Goal: Contribute content: Add original content to the website for others to see

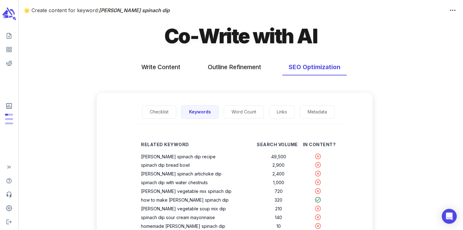
click at [6, 14] on icon "scrollable content" at bounding box center [5, 13] width 6 height 6
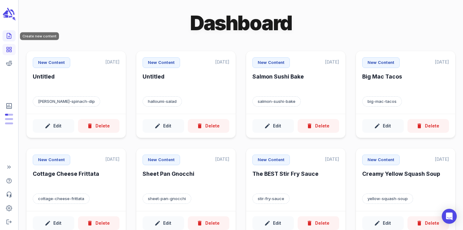
click at [10, 35] on icon "Create new content" at bounding box center [9, 36] width 6 height 6
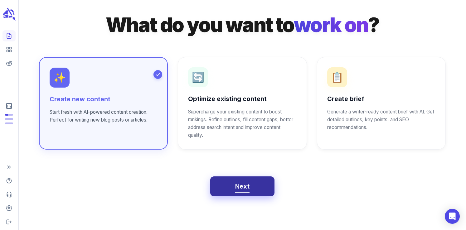
click at [249, 191] on span "Next" at bounding box center [242, 186] width 15 height 11
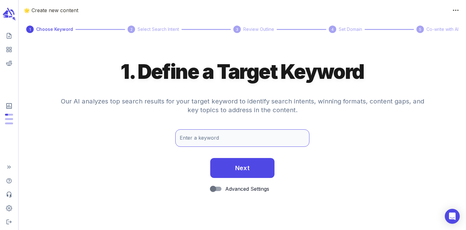
click at [213, 139] on input "Enter a keyword" at bounding box center [242, 137] width 134 height 17
click at [211, 138] on input "sushi burritos" at bounding box center [242, 137] width 134 height 17
paste input "picy salmon roll"
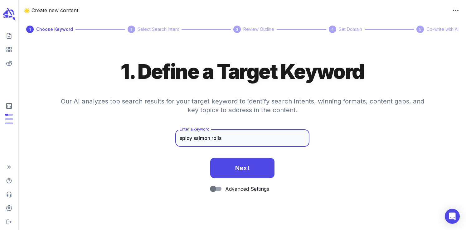
type input "spicy salmon rolls"
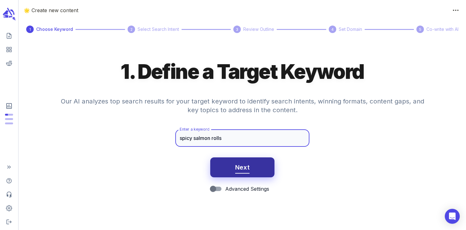
click at [246, 165] on span "Next" at bounding box center [242, 167] width 15 height 11
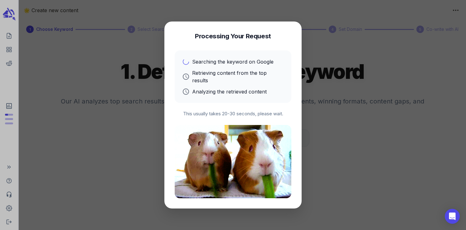
click at [337, 109] on div at bounding box center [233, 115] width 466 height 230
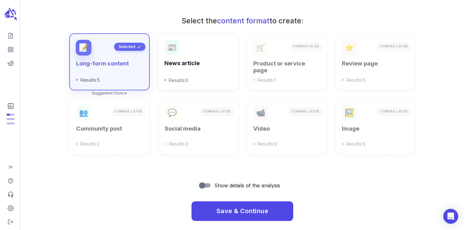
scroll to position [224, 0]
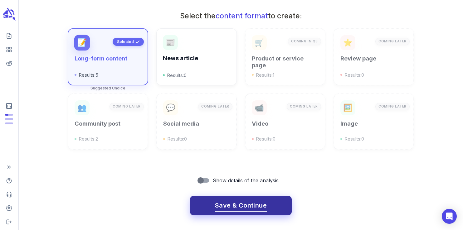
click at [240, 203] on span "Save & Continue" at bounding box center [241, 205] width 52 height 11
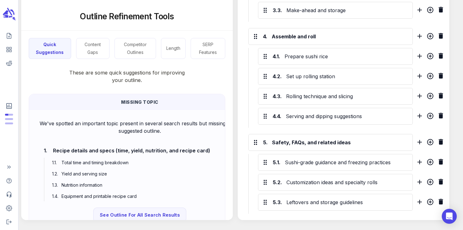
scroll to position [504, 0]
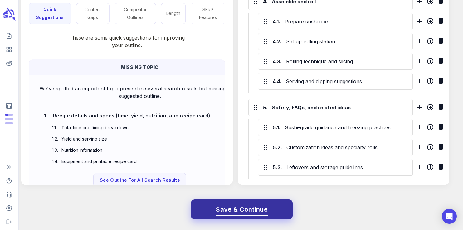
click at [240, 208] on span "Save & Continue" at bounding box center [242, 209] width 52 height 11
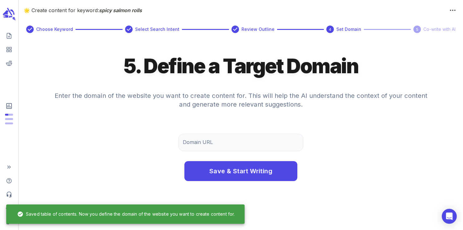
scroll to position [0, 0]
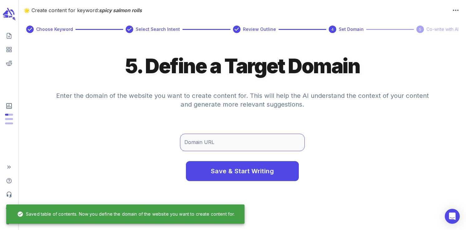
click at [221, 142] on input "Domain URL" at bounding box center [242, 142] width 125 height 17
type input "[DOMAIN_NAME]"
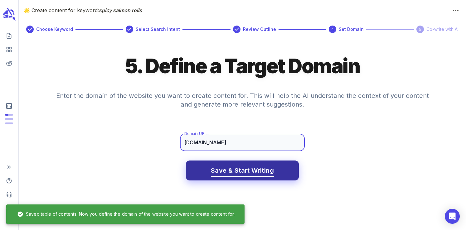
click at [236, 174] on span "Save & Start Writing" at bounding box center [242, 170] width 63 height 11
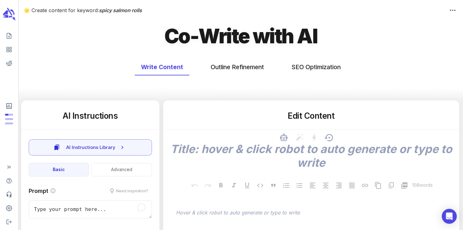
type textarea "x"
type input "60"
type textarea "x"
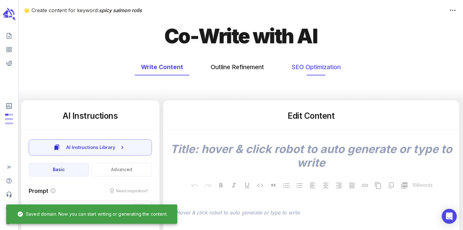
click at [318, 69] on button "SEO Optimization" at bounding box center [316, 67] width 62 height 17
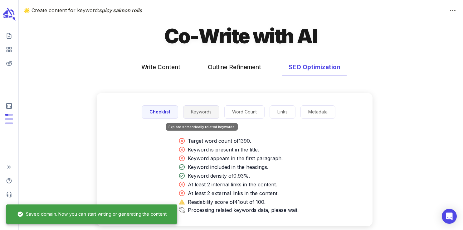
click at [191, 116] on button "Keywords" at bounding box center [201, 111] width 36 height 13
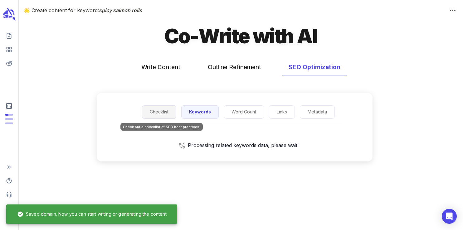
click at [166, 111] on button "Checklist" at bounding box center [159, 111] width 34 height 13
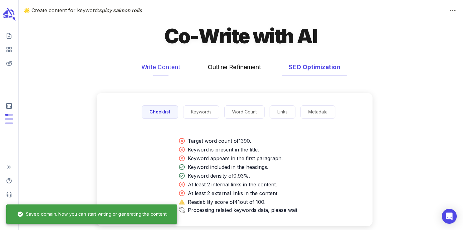
click at [163, 64] on button "Write Content" at bounding box center [160, 67] width 51 height 17
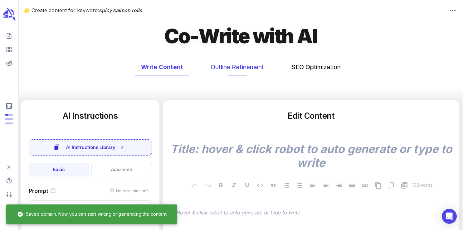
type textarea "x"
click at [242, 69] on button "Outline Refinement" at bounding box center [237, 67] width 66 height 17
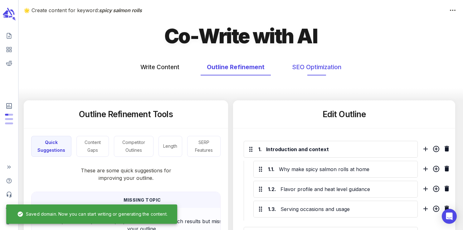
click at [333, 73] on button "SEO Optimization" at bounding box center [317, 67] width 62 height 17
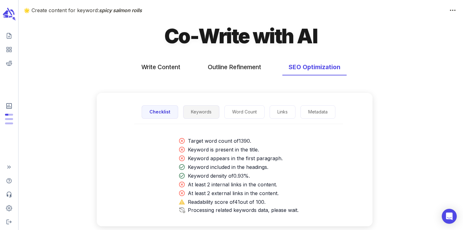
click at [214, 107] on button "Keywords" at bounding box center [201, 111] width 36 height 13
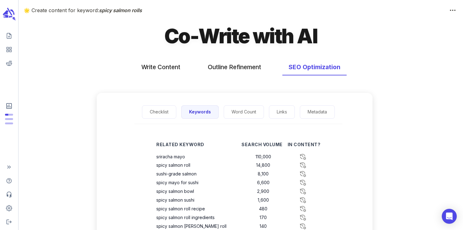
click at [156, 120] on div "Checklist Keywords Word Count Links Metadata" at bounding box center [238, 112] width 208 height 24
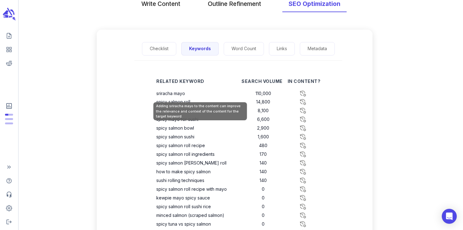
scroll to position [66, 0]
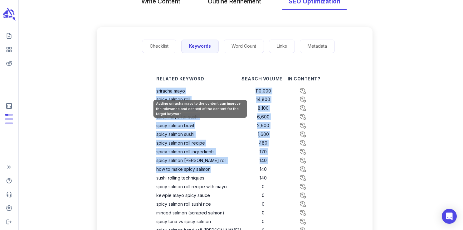
drag, startPoint x: 214, startPoint y: 171, endPoint x: 161, endPoint y: 93, distance: 94.6
click at [161, 93] on tbody "sriracha mayo 110,000 spicy salmon roll 14,800 sushi-grade salmon 8,100 spicy m…" at bounding box center [238, 174] width 164 height 174
copy tbody "sriracha mayo 110,000 spicy salmon roll 14,800 sushi-grade salmon 8,100 spicy m…"
